Goal: Transaction & Acquisition: Purchase product/service

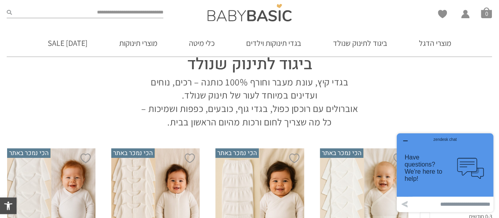
scroll to position [45, 0]
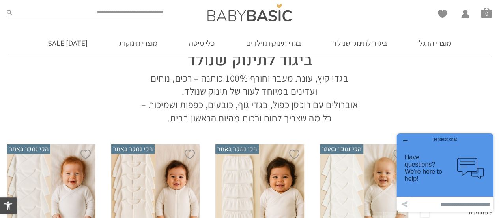
click at [405, 140] on icon "button" at bounding box center [405, 140] width 6 height 6
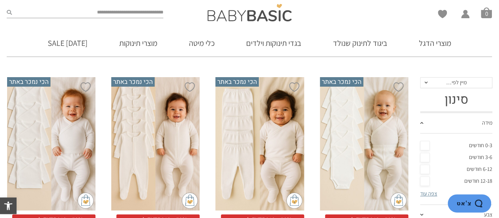
scroll to position [129, 0]
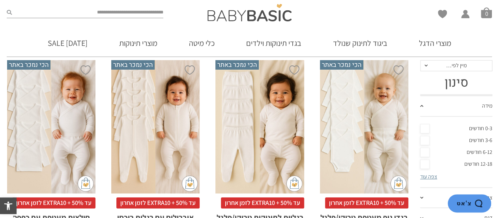
click at [425, 125] on link "0-3 חודשים" at bounding box center [456, 128] width 72 height 12
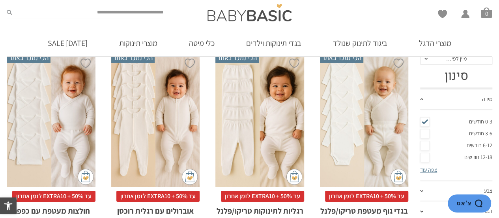
scroll to position [183, 0]
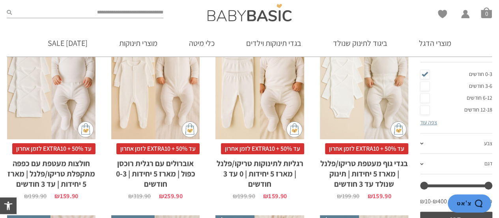
click at [370, 105] on div "x בחירת סוג בד טריקו (עונת מעבר/קיץ) פלנל (חורף)" at bounding box center [364, 72] width 88 height 133
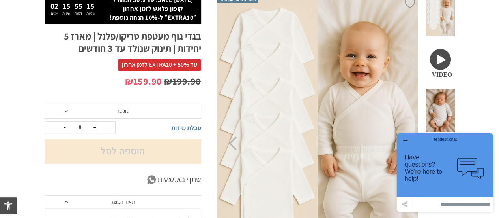
click at [63, 109] on span "סוג בד" at bounding box center [123, 110] width 157 height 15
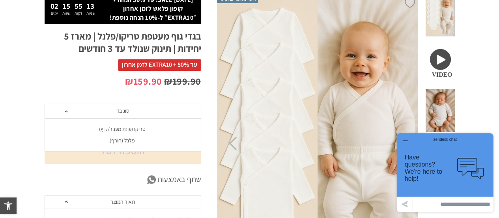
click at [121, 137] on div "פלנל (חורף)" at bounding box center [122, 140] width 157 height 7
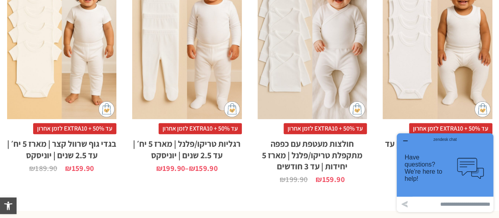
scroll to position [760, 0]
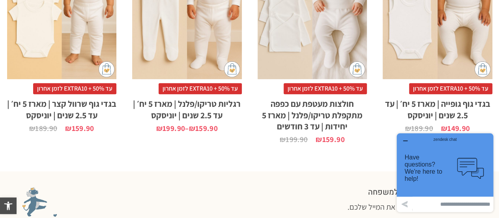
click at [404, 141] on icon "button" at bounding box center [405, 141] width 4 height 0
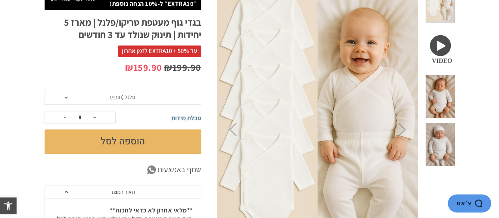
scroll to position [77, 0]
